Goal: Transaction & Acquisition: Download file/media

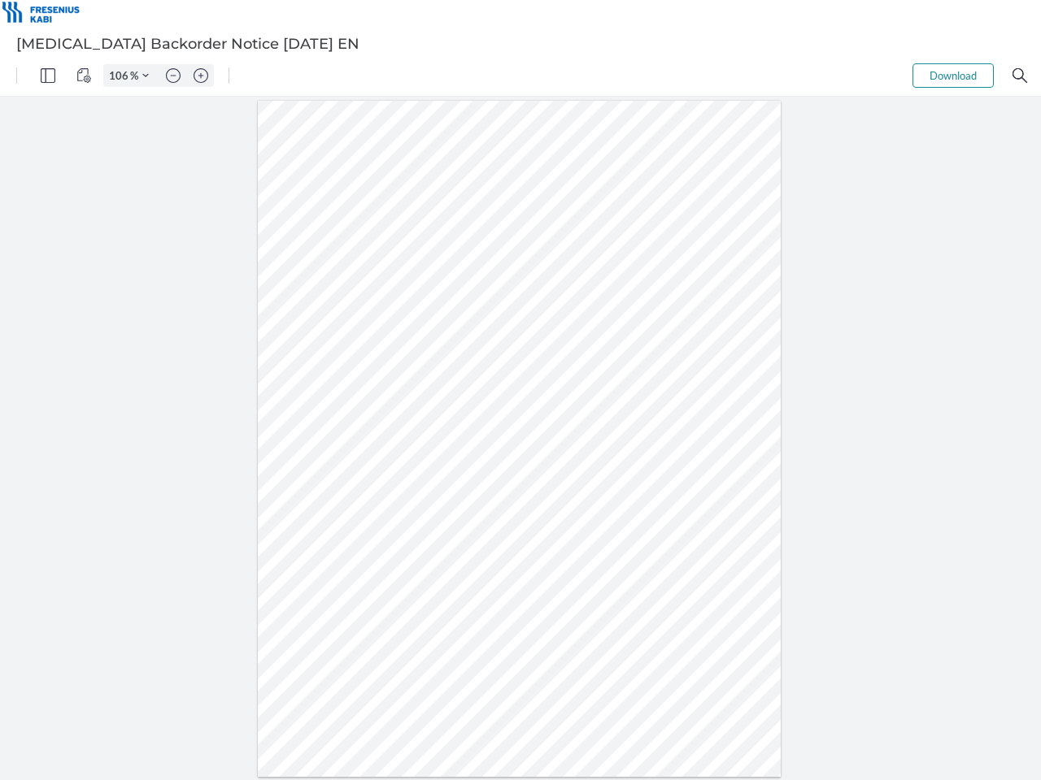
click at [48, 76] on img "Panel" at bounding box center [48, 75] width 15 height 15
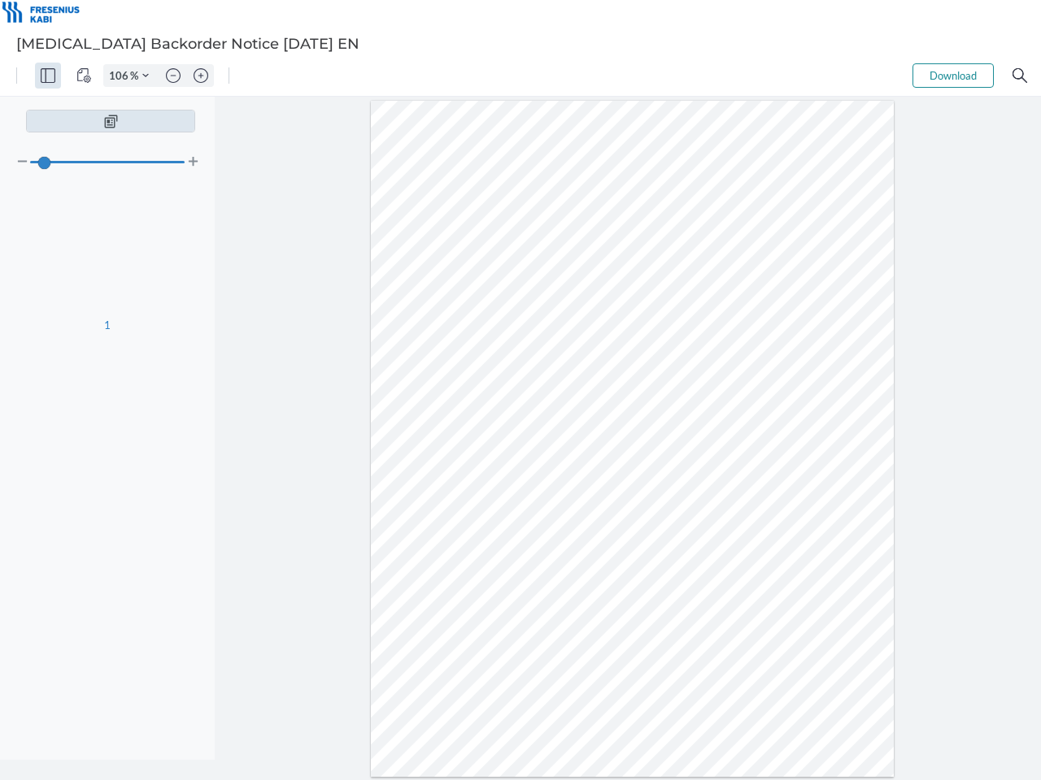
click at [84, 76] on img "View Controls" at bounding box center [83, 75] width 15 height 15
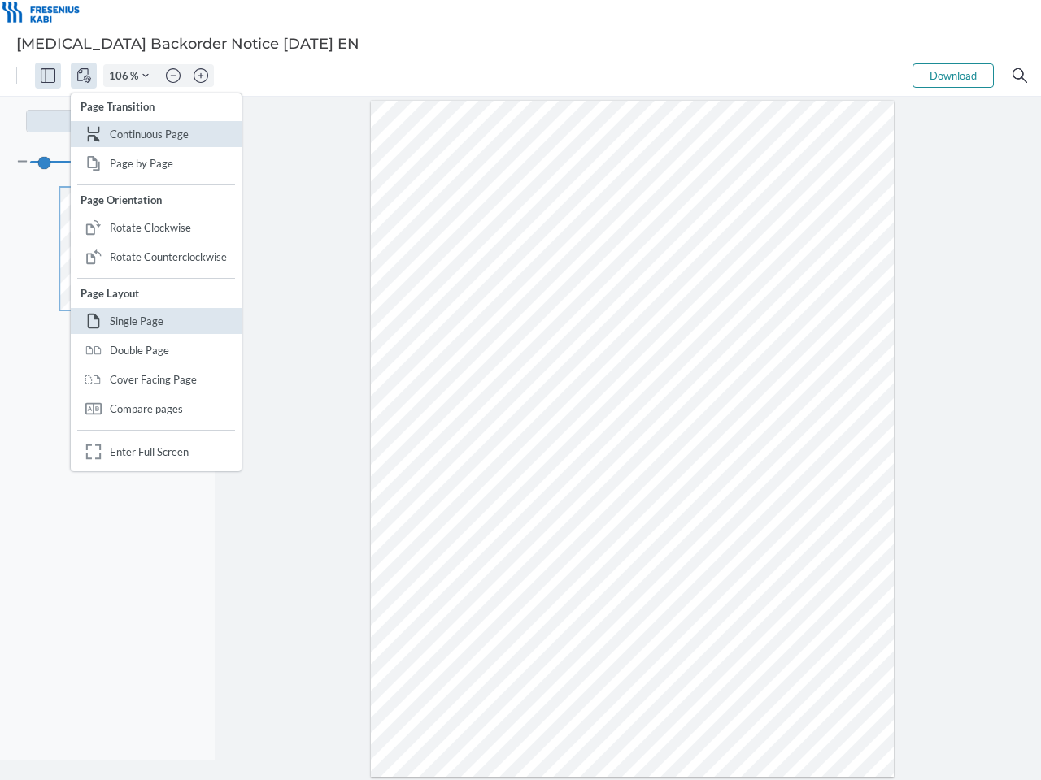
click at [121, 76] on input "106" at bounding box center [117, 75] width 26 height 15
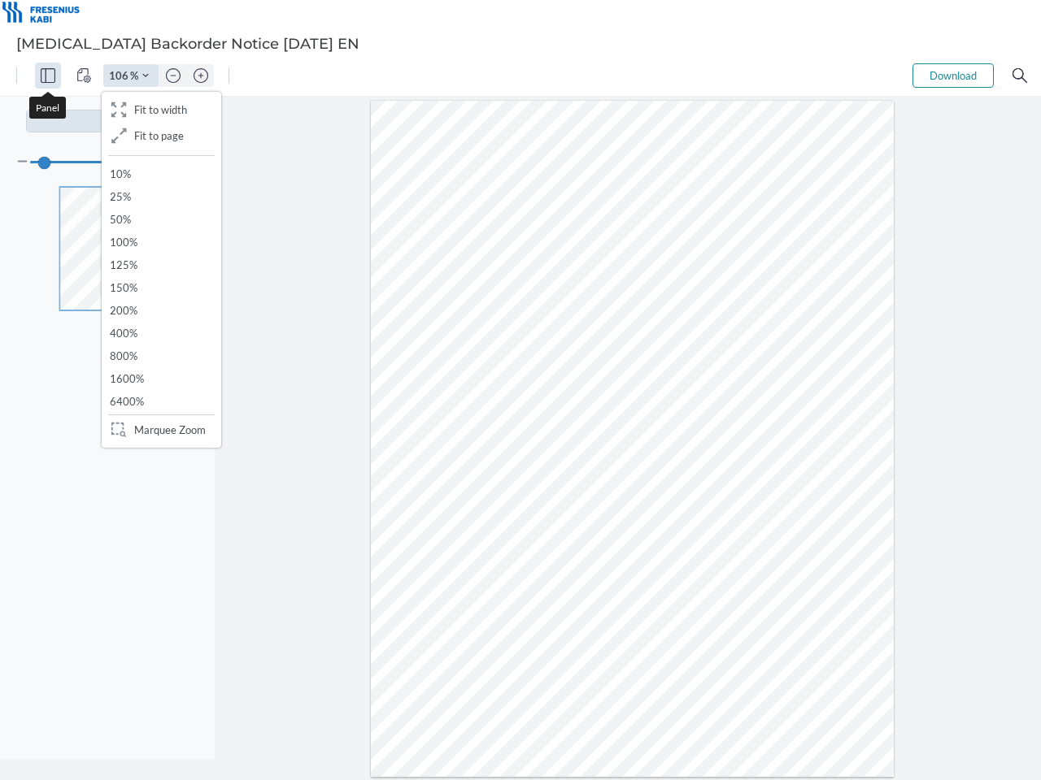
click at [146, 76] on img "Zoom Controls" at bounding box center [145, 75] width 7 height 7
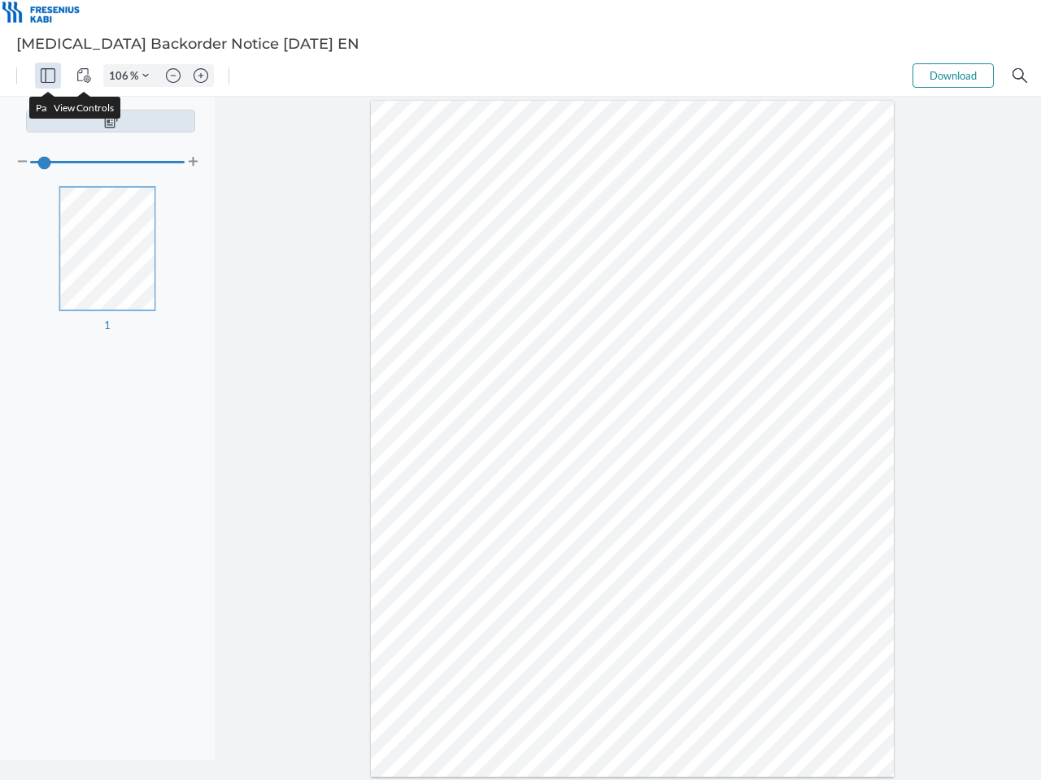
click at [173, 76] on img "Zoom out" at bounding box center [173, 75] width 15 height 15
click at [201, 76] on img "Zoom in" at bounding box center [200, 75] width 15 height 15
type input "106"
click at [953, 76] on button "Download" at bounding box center [952, 75] width 81 height 24
click at [1019, 76] on img "Search" at bounding box center [1019, 75] width 15 height 15
